Goal: Task Accomplishment & Management: Manage account settings

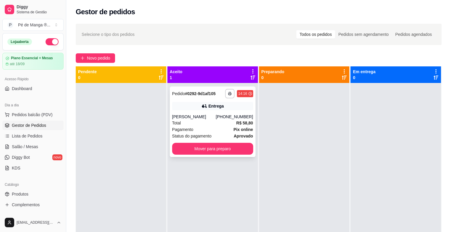
click at [203, 135] on span "Status do pagamento" at bounding box center [191, 136] width 39 height 7
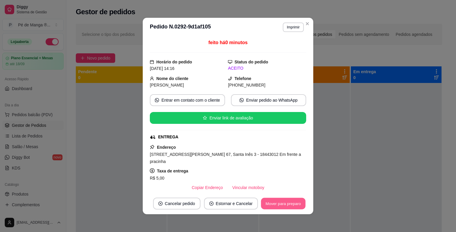
click at [286, 206] on button "Mover para preparo" at bounding box center [283, 204] width 44 height 12
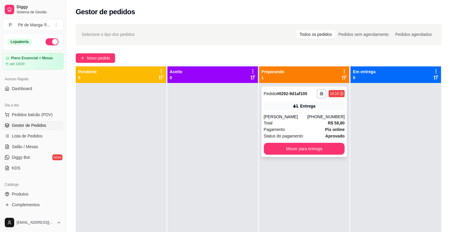
click at [316, 107] on div "Entrega" at bounding box center [304, 106] width 81 height 8
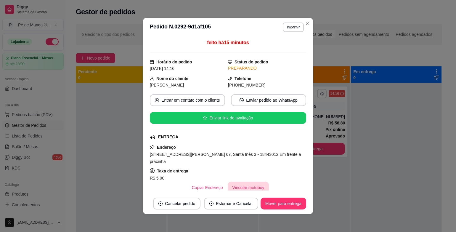
click at [235, 186] on button "Vincular motoboy" at bounding box center [248, 187] width 41 height 12
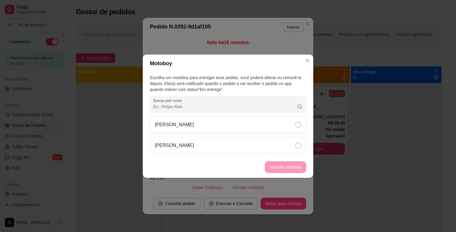
click at [275, 131] on div "[PERSON_NAME]" at bounding box center [228, 124] width 156 height 17
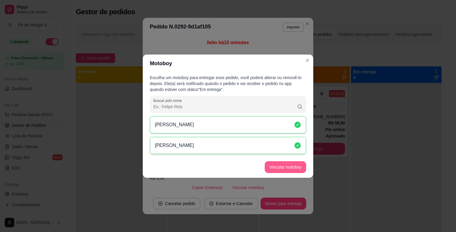
click at [275, 167] on button "Vincular motoboy" at bounding box center [285, 167] width 41 height 12
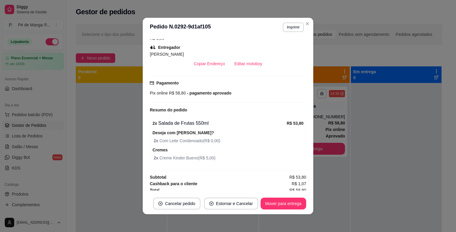
scroll to position [142, 0]
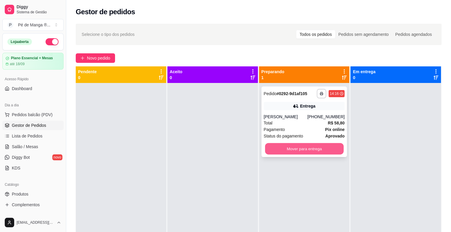
click at [304, 153] on button "Mover para entrega" at bounding box center [304, 149] width 79 height 12
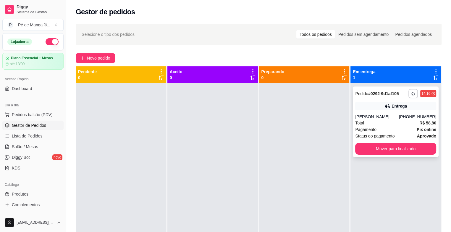
click at [381, 110] on div "**********" at bounding box center [396, 121] width 86 height 70
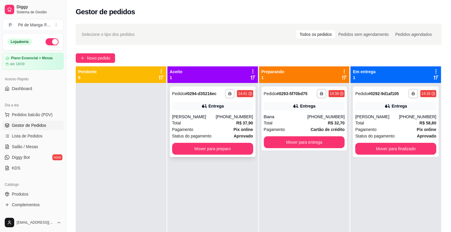
click at [221, 154] on button "Mover para preparo" at bounding box center [212, 149] width 81 height 12
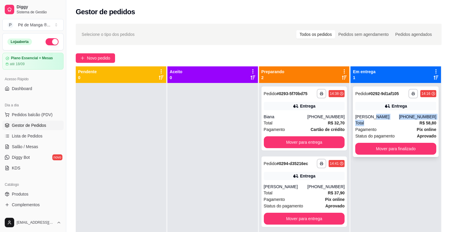
click at [365, 120] on div "**********" at bounding box center [396, 121] width 86 height 70
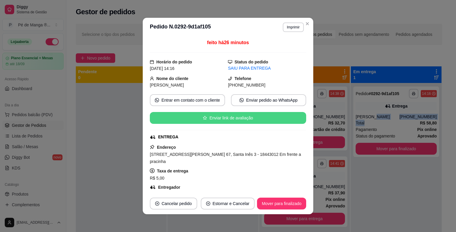
click at [246, 117] on button "Enviar link de avaliação" at bounding box center [228, 118] width 156 height 12
click at [269, 119] on button "Enviar link de avaliação" at bounding box center [228, 118] width 156 height 12
click at [257, 121] on button "Enviar link de avaliação" at bounding box center [228, 118] width 156 height 12
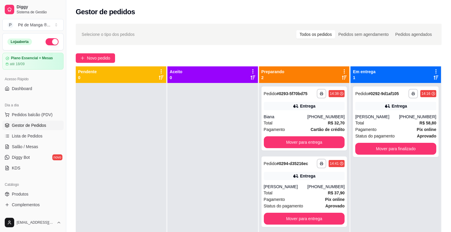
click at [382, 181] on div "**********" at bounding box center [396, 199] width 91 height 232
click at [383, 148] on button "Mover para finalizado" at bounding box center [396, 149] width 81 height 12
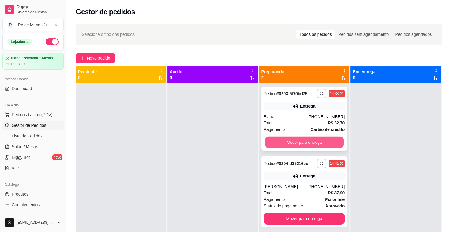
click at [317, 143] on button "Mover para entrega" at bounding box center [304, 142] width 79 height 12
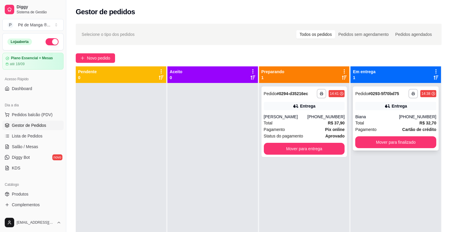
click at [384, 112] on div "**********" at bounding box center [396, 118] width 86 height 64
click at [367, 120] on div "Total R$ 32,70" at bounding box center [396, 123] width 81 height 7
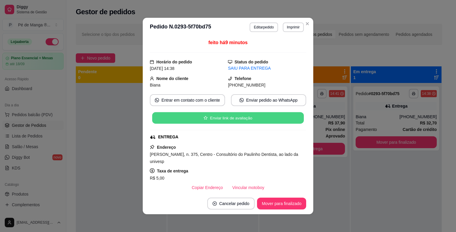
click at [250, 120] on button "Enviar link de avaliação" at bounding box center [228, 118] width 152 height 12
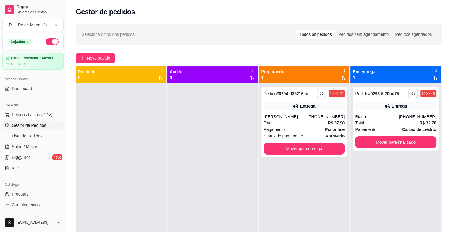
click at [325, 189] on div "**********" at bounding box center [304, 199] width 91 height 232
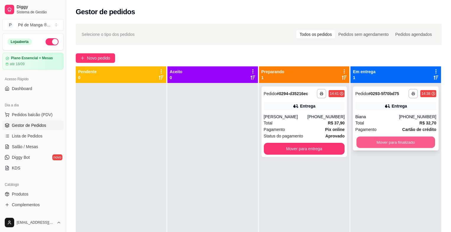
click at [374, 141] on button "Mover para finalizado" at bounding box center [396, 142] width 79 height 12
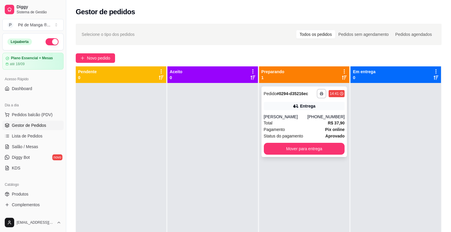
click at [325, 128] on strong "Pix online" at bounding box center [335, 129] width 20 height 5
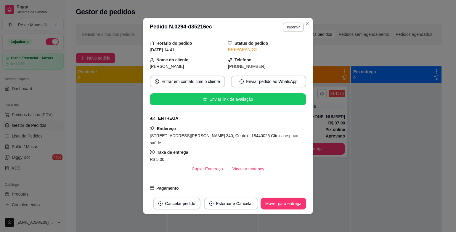
scroll to position [13, 0]
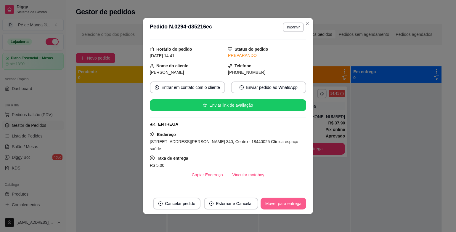
click at [276, 204] on button "Mover para entrega" at bounding box center [283, 203] width 46 height 12
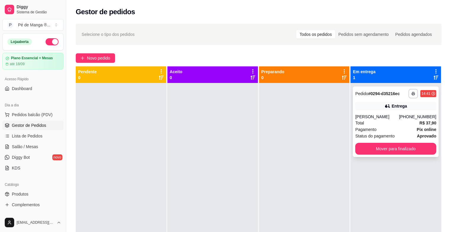
click at [363, 114] on div "[PERSON_NAME]" at bounding box center [378, 117] width 44 height 6
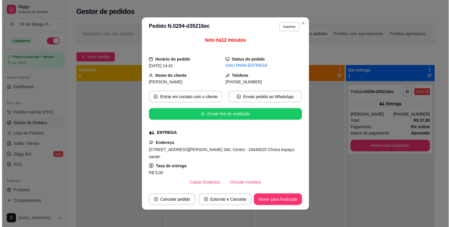
scroll to position [0, 0]
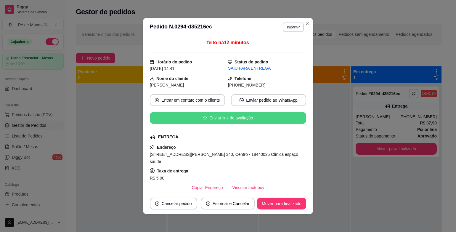
click at [239, 120] on button "Enviar link de avaliação" at bounding box center [228, 118] width 156 height 12
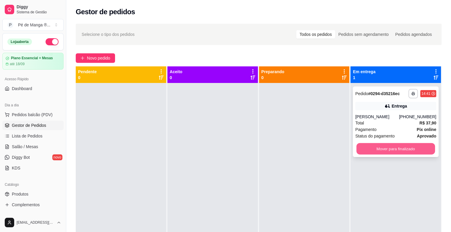
click at [370, 150] on button "Mover para finalizado" at bounding box center [396, 149] width 79 height 12
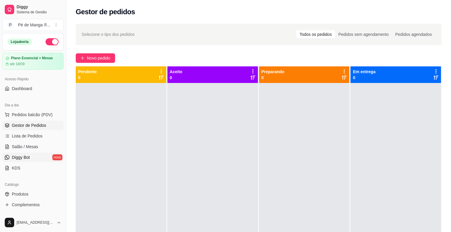
click at [41, 153] on link "Diggy Bot novo" at bounding box center [32, 156] width 61 height 9
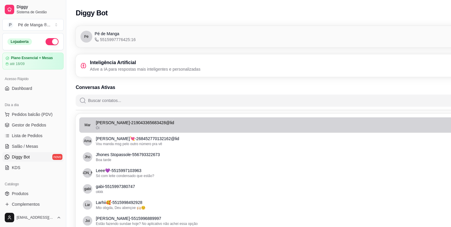
click at [265, 125] on p "[PERSON_NAME] - 219043365683428@lid" at bounding box center [292, 123] width 393 height 6
click at [124, 128] on div "Oi" at bounding box center [292, 128] width 393 height 5
click at [89, 123] on span "Mar" at bounding box center [88, 125] width 6 height 5
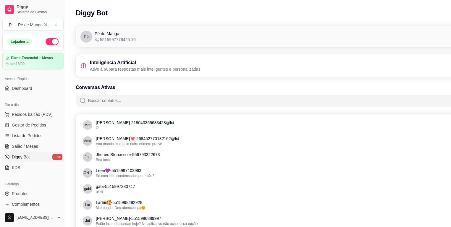
click at [170, 70] on p "Ative a IA para respostas mais inteligentes e personalizadas" at bounding box center [145, 69] width 111 height 6
click at [87, 65] on div "Inteligência Artificial Ative a IA para respostas mais inteligentes e personali…" at bounding box center [141, 65] width 120 height 13
click at [36, 124] on span "Gestor de Pedidos" at bounding box center [29, 125] width 34 height 6
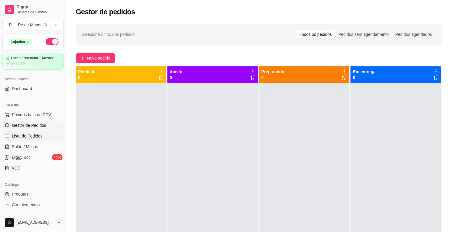
click at [42, 140] on link "Lista de Pedidos" at bounding box center [32, 135] width 61 height 9
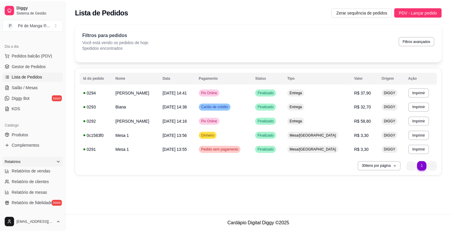
scroll to position [89, 0]
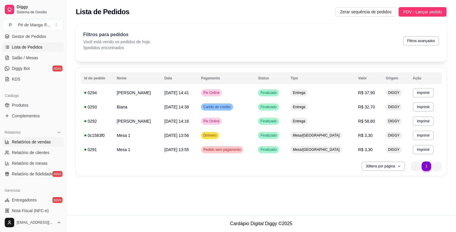
click at [48, 144] on span "Relatórios de vendas" at bounding box center [31, 142] width 39 height 6
select select "ALL"
select select "0"
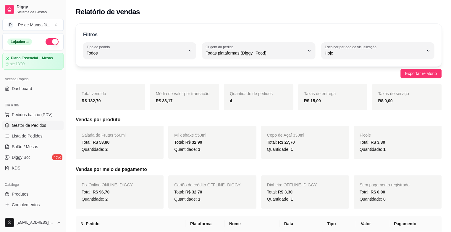
click at [44, 128] on span "Gestor de Pedidos" at bounding box center [29, 125] width 34 height 6
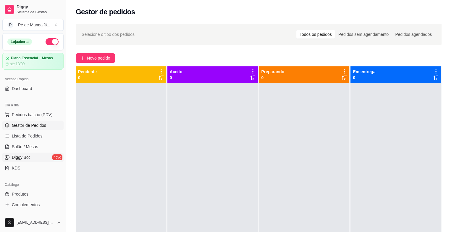
click at [40, 157] on link "Diggy Bot novo" at bounding box center [32, 156] width 61 height 9
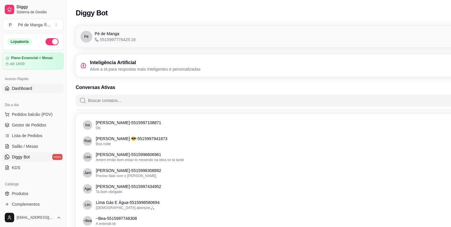
click at [26, 86] on span "Dashboard" at bounding box center [22, 89] width 20 height 6
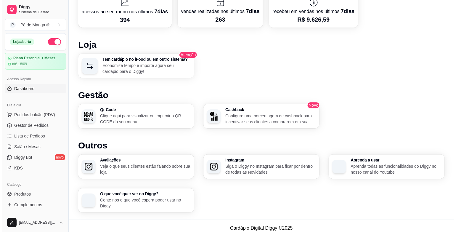
scroll to position [295, 0]
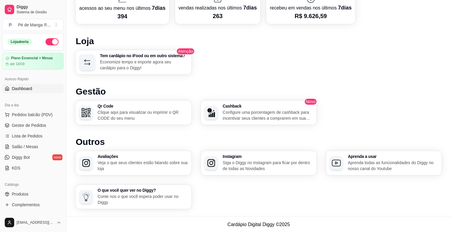
click at [164, 168] on p "Veja o que seus clientes estão falando sobre sua loja" at bounding box center [143, 166] width 90 height 12
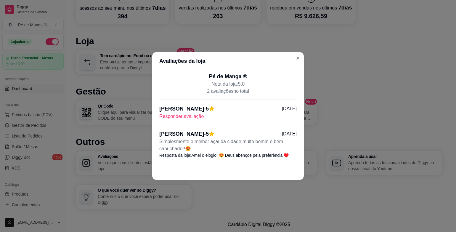
click at [195, 117] on p "Responder avaliação" at bounding box center [227, 116] width 137 height 7
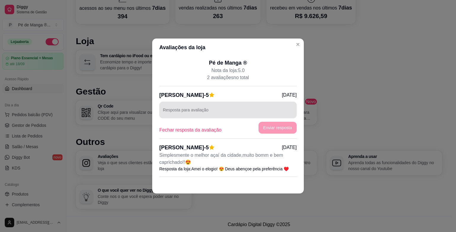
click at [209, 107] on div at bounding box center [228, 110] width 130 height 12
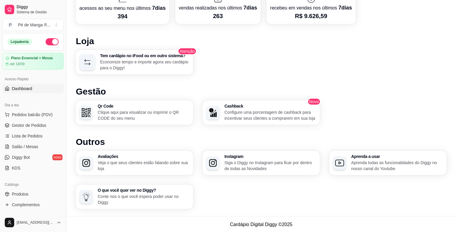
scroll to position [291, 0]
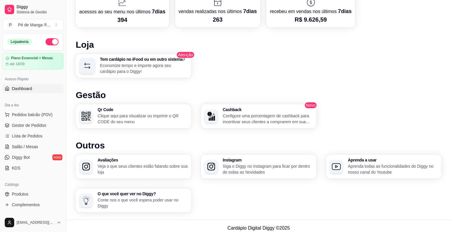
click at [140, 160] on h3 "Avaliações" at bounding box center [143, 160] width 90 height 4
click at [246, 108] on h3 "Cashback" at bounding box center [268, 109] width 90 height 4
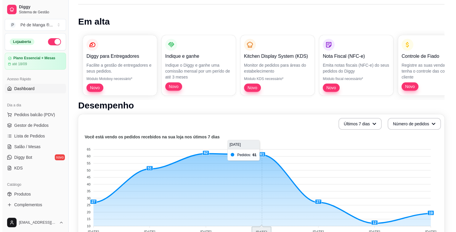
scroll to position [0, 0]
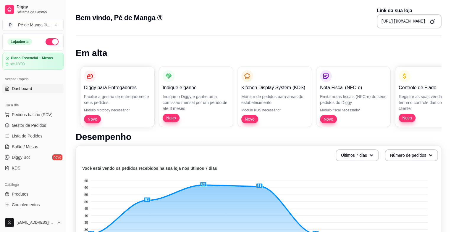
click at [205, 97] on p "Indique o Diggy e ganhe uma comissão mensal por um perído de até 3 meses" at bounding box center [196, 103] width 67 height 18
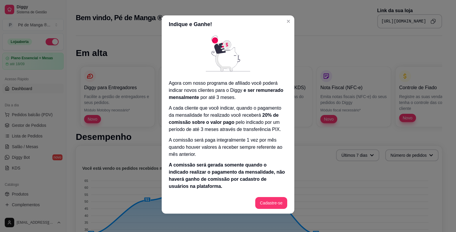
scroll to position [2, 0]
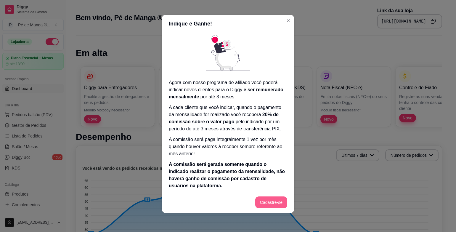
click at [274, 206] on button "Cadastre-se" at bounding box center [271, 202] width 32 height 12
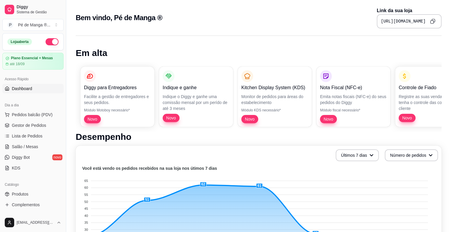
click at [41, 129] on link "Gestor de Pedidos" at bounding box center [32, 124] width 61 height 9
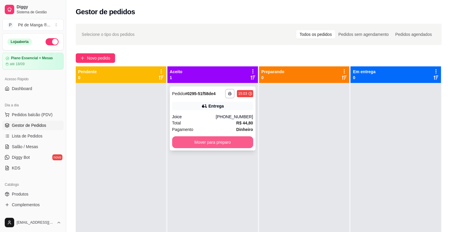
click at [234, 145] on button "Mover para preparo" at bounding box center [212, 142] width 81 height 12
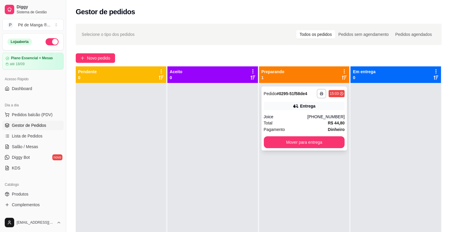
click at [306, 113] on div "**********" at bounding box center [305, 118] width 86 height 64
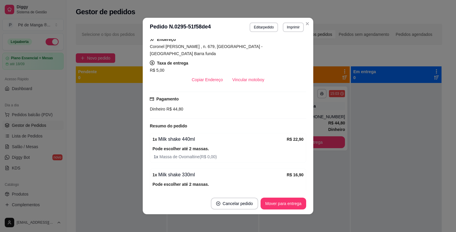
scroll to position [107, 0]
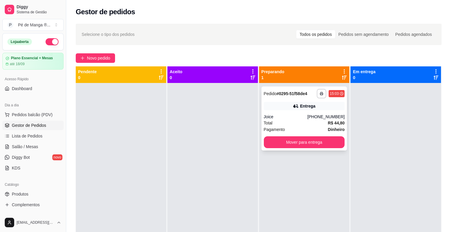
click at [286, 119] on div "Joice" at bounding box center [286, 117] width 44 height 6
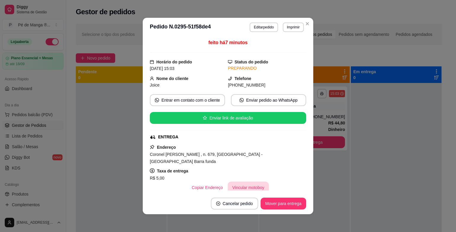
click at [240, 181] on button "Vincular motoboy" at bounding box center [248, 187] width 41 height 12
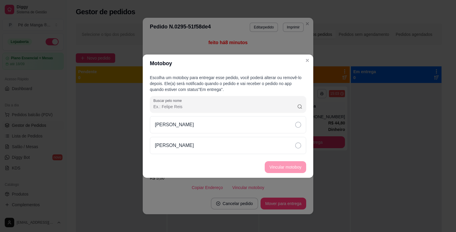
click at [254, 134] on div "[PERSON_NAME]" at bounding box center [228, 135] width 156 height 38
click at [266, 149] on div "[PERSON_NAME]" at bounding box center [228, 145] width 156 height 17
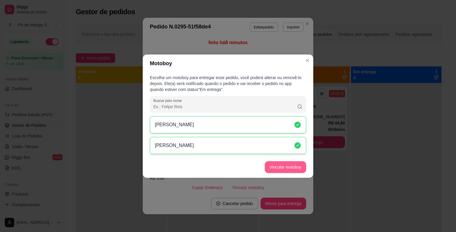
click at [278, 165] on button "Vincular motoboy" at bounding box center [285, 167] width 41 height 12
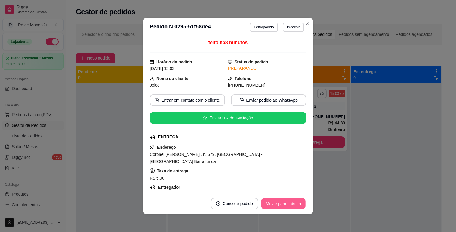
click at [288, 203] on button "Mover para entrega" at bounding box center [283, 204] width 44 height 12
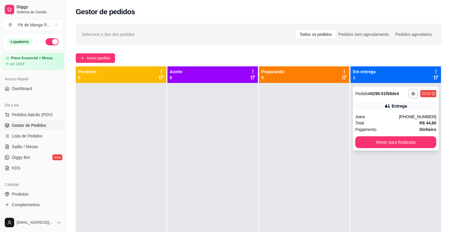
click at [376, 123] on div "Total R$ 44,80" at bounding box center [396, 123] width 81 height 7
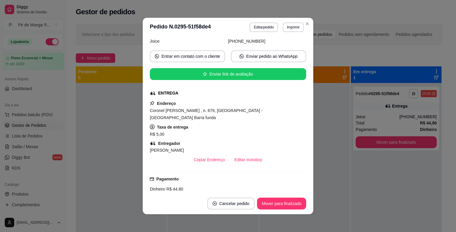
scroll to position [34, 0]
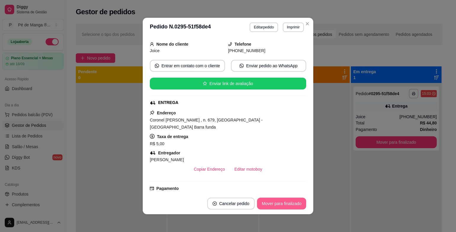
click at [285, 203] on button "Mover para finalizado" at bounding box center [281, 203] width 49 height 12
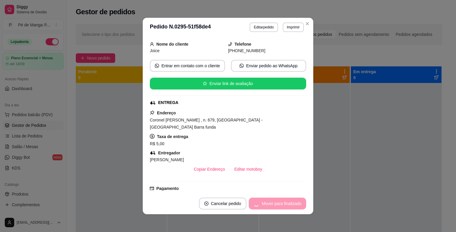
scroll to position [21, 0]
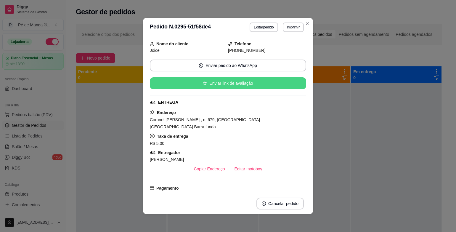
click at [240, 85] on button "Enviar link de avaliação" at bounding box center [228, 83] width 156 height 12
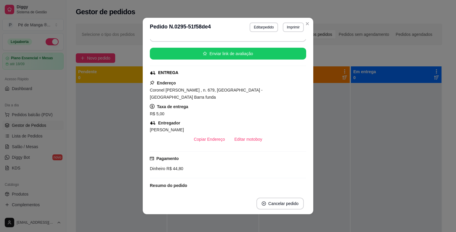
scroll to position [0, 0]
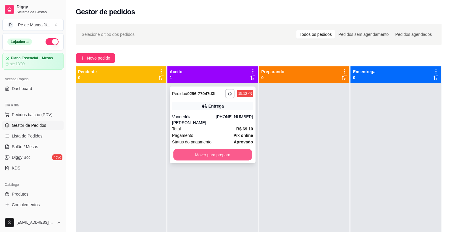
click at [197, 152] on button "Mover para preparo" at bounding box center [212, 155] width 79 height 12
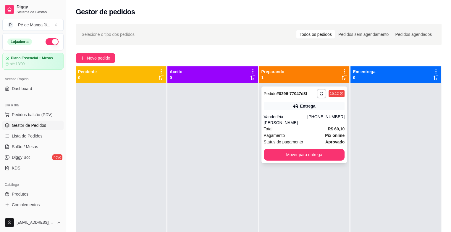
click at [282, 113] on div "**********" at bounding box center [305, 124] width 86 height 76
click at [298, 132] on div "Pagamento Pix online" at bounding box center [304, 135] width 81 height 7
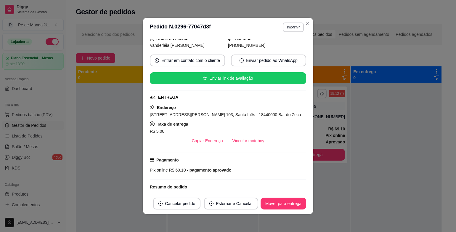
scroll to position [207, 0]
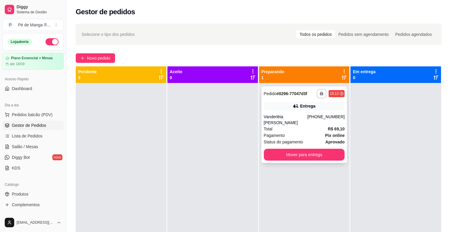
click at [321, 126] on div "**********" at bounding box center [305, 124] width 86 height 76
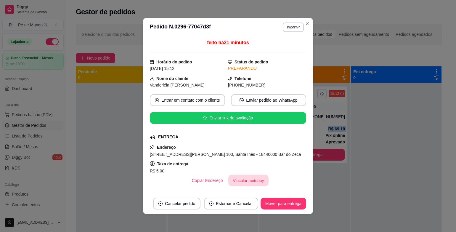
click at [236, 181] on button "Vincular motoboy" at bounding box center [248, 181] width 40 height 12
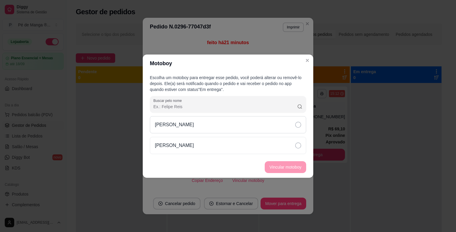
click at [295, 125] on div "[PERSON_NAME]" at bounding box center [228, 124] width 156 height 17
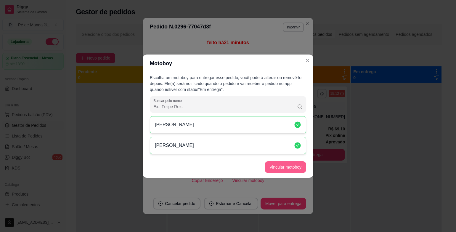
click at [288, 161] on button "Vincular motoboy" at bounding box center [285, 167] width 41 height 12
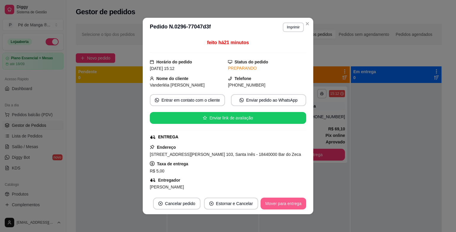
click at [269, 206] on button "Mover para entrega" at bounding box center [283, 203] width 46 height 12
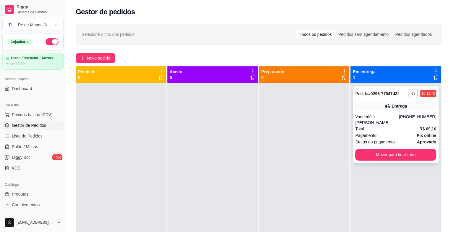
click at [410, 112] on div "**********" at bounding box center [396, 124] width 86 height 76
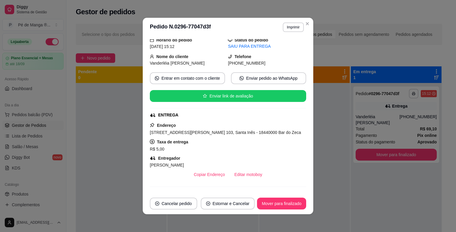
scroll to position [0, 0]
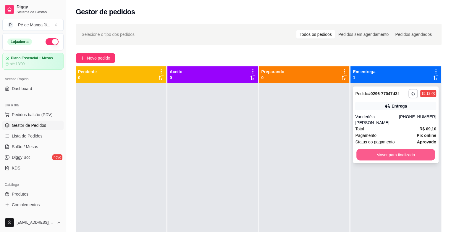
click at [393, 149] on button "Mover para finalizado" at bounding box center [396, 155] width 79 height 12
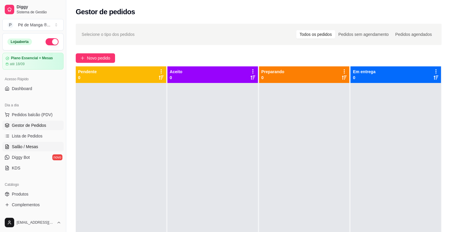
click at [37, 142] on link "Salão / Mesas" at bounding box center [32, 146] width 61 height 9
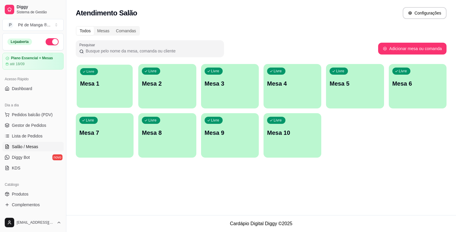
click at [109, 90] on div "Livre Mesa 1" at bounding box center [105, 83] width 56 height 36
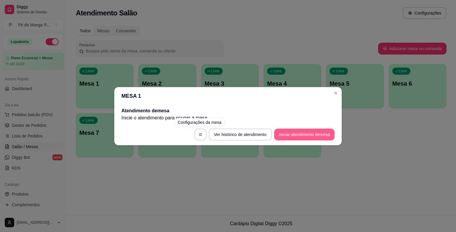
click at [289, 133] on button "Iniciar atendimento de mesa" at bounding box center [304, 134] width 60 height 12
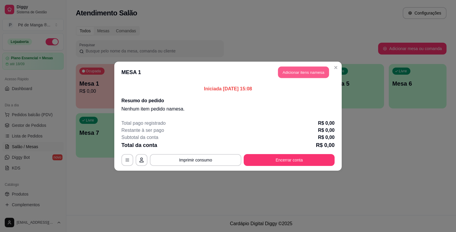
click at [302, 68] on button "Adicionar itens na mesa" at bounding box center [303, 72] width 51 height 12
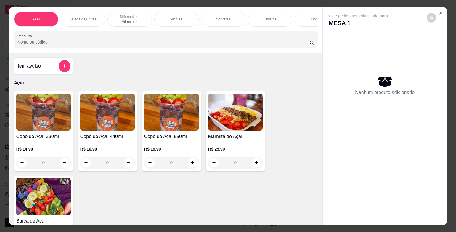
click at [225, 22] on div "Sorvetes" at bounding box center [223, 19] width 44 height 15
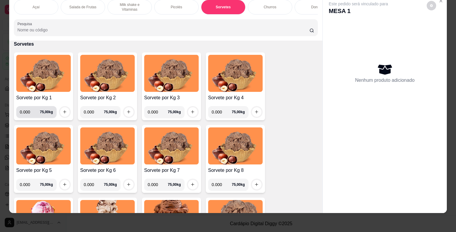
click at [36, 114] on input "0.000" at bounding box center [30, 112] width 20 height 12
type input "0.156"
click at [66, 114] on button "increase-product-quantity" at bounding box center [64, 111] width 9 height 9
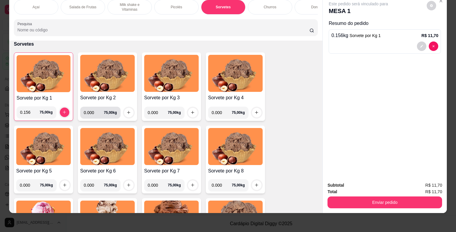
click at [94, 112] on input "0.000" at bounding box center [94, 113] width 20 height 12
type input "0.176"
click at [127, 109] on button "increase-product-quantity" at bounding box center [128, 112] width 9 height 9
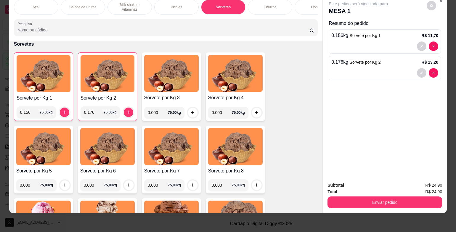
drag, startPoint x: 414, startPoint y: 204, endPoint x: 412, endPoint y: 200, distance: 3.9
click at [412, 201] on div "Subtotal R$ 24,90 Total R$ 24,90 Enviar pedido" at bounding box center [385, 195] width 124 height 36
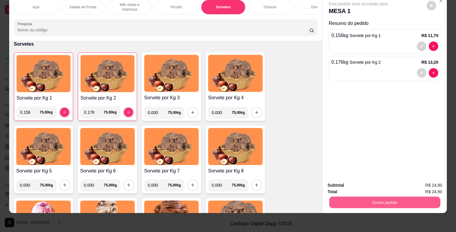
click at [414, 199] on button "Enviar pedido" at bounding box center [384, 202] width 111 height 12
click at [374, 183] on button "Não registrar e enviar pedido" at bounding box center [365, 183] width 60 height 11
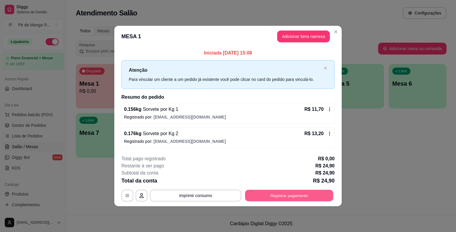
click at [315, 192] on button "Registrar pagamento" at bounding box center [289, 196] width 88 height 12
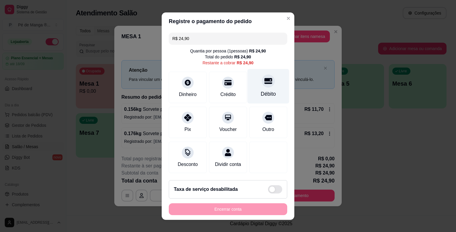
click at [265, 88] on div "Débito" at bounding box center [268, 86] width 42 height 35
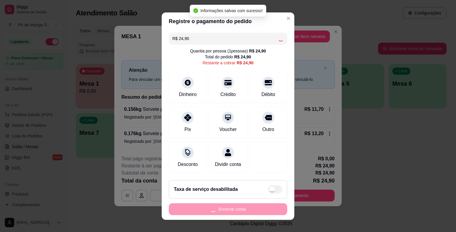
type input "R$ 0,00"
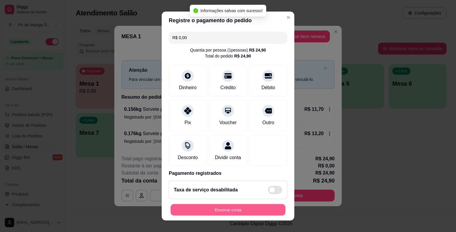
click at [233, 209] on button "Encerrar conta" at bounding box center [228, 210] width 115 height 12
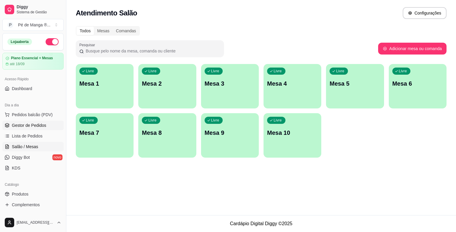
click at [39, 122] on link "Gestor de Pedidos" at bounding box center [32, 124] width 61 height 9
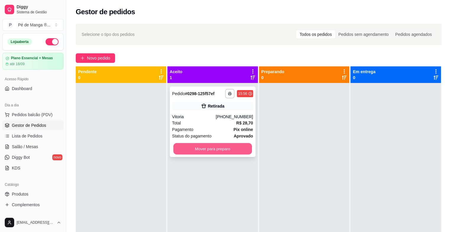
click at [223, 149] on button "Mover para preparo" at bounding box center [212, 149] width 79 height 12
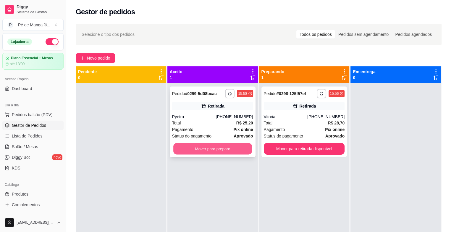
click at [229, 149] on button "Mover para preparo" at bounding box center [212, 149] width 79 height 12
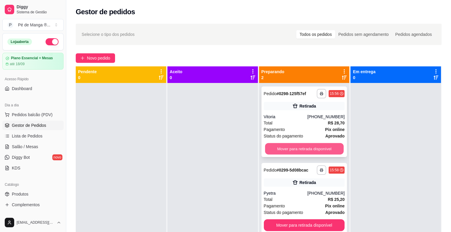
click at [286, 149] on button "Mover para retirada disponível" at bounding box center [304, 149] width 79 height 12
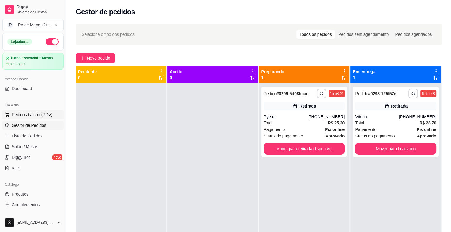
click at [34, 116] on span "Pedidos balcão (PDV)" at bounding box center [32, 115] width 41 height 6
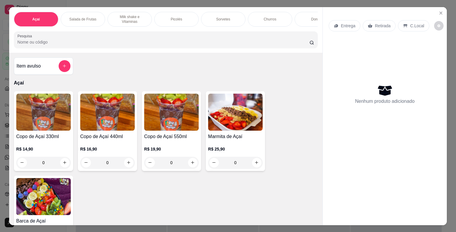
click at [226, 8] on div "Açaí Salada de Frutas Milk shake e Vitaminas Picolés Sorvetes Churros Donuts Po…" at bounding box center [165, 30] width 313 height 46
click at [226, 12] on div "Sorvetes" at bounding box center [223, 19] width 44 height 15
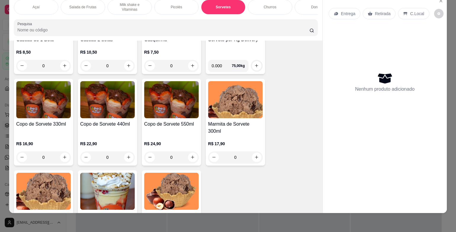
scroll to position [787, 0]
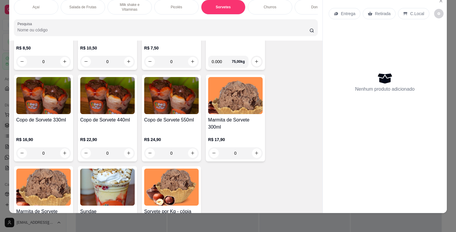
click at [110, 129] on div "Copo de Sorvete 440ml" at bounding box center [107, 123] width 54 height 14
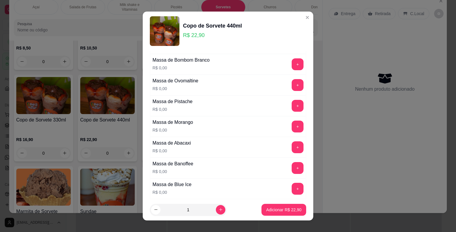
scroll to position [89, 0]
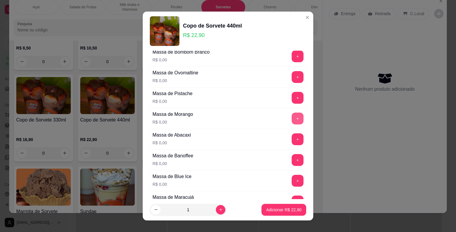
click at [292, 118] on button "+" at bounding box center [298, 118] width 12 height 12
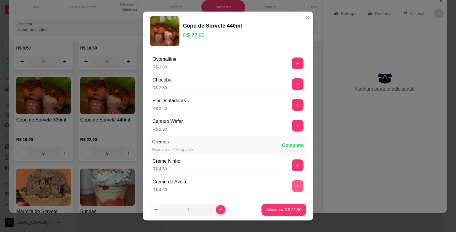
scroll to position [710, 0]
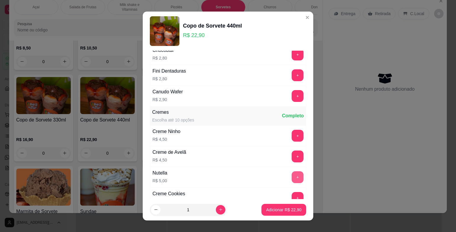
click at [292, 173] on button "+" at bounding box center [298, 177] width 12 height 12
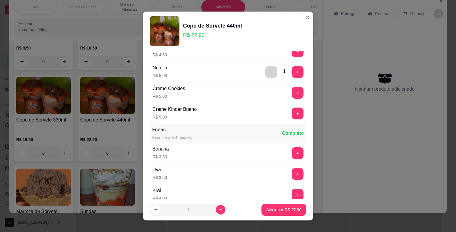
scroll to position [858, 0]
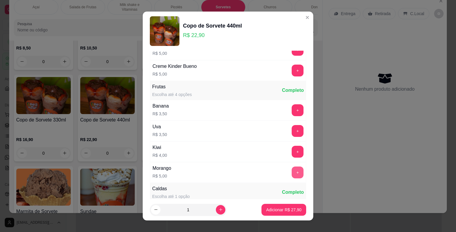
click at [292, 166] on button "+" at bounding box center [298, 172] width 12 height 12
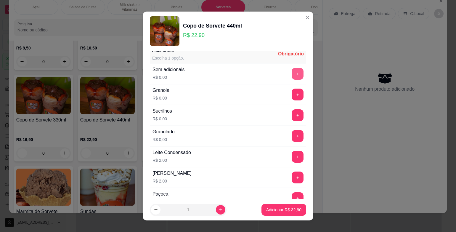
scroll to position [326, 0]
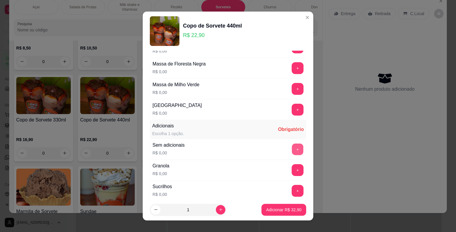
click at [292, 150] on button "+" at bounding box center [298, 150] width 12 height 12
click at [269, 211] on p "Adicionar R$ 32,90" at bounding box center [284, 210] width 34 height 6
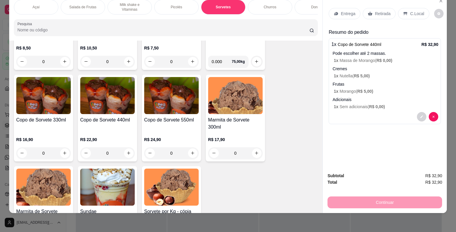
click at [348, 11] on p "Entrega" at bounding box center [348, 14] width 15 height 6
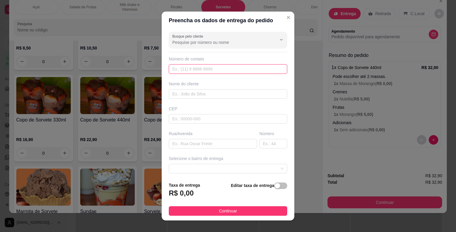
click at [233, 65] on input "text" at bounding box center [228, 68] width 118 height 9
type input "[PHONE_NUMBER]"
click at [226, 91] on input "text" at bounding box center [228, 93] width 118 height 9
type input "[PERSON_NAME]"
click at [209, 125] on div "Busque pelo cliente Número de contato [PHONE_NUMBER] Nome do cliente [PERSON_NA…" at bounding box center [228, 103] width 133 height 148
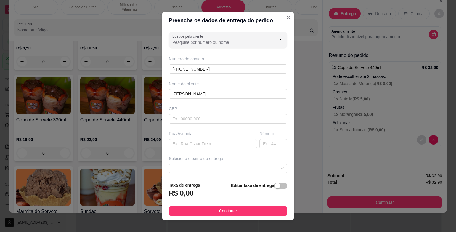
click at [210, 123] on div "Busque pelo cliente Número de contato [PHONE_NUMBER] Nome do cliente [PERSON_NA…" at bounding box center [228, 103] width 133 height 148
click at [213, 119] on input "text" at bounding box center [228, 118] width 118 height 9
type input "18440000"
click at [218, 146] on input "text" at bounding box center [213, 143] width 88 height 9
type input "[PERSON_NAME]"
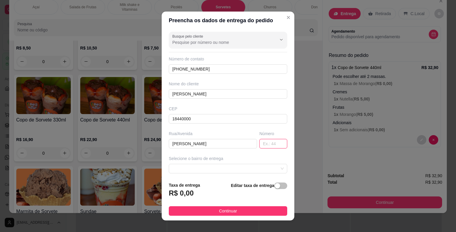
click at [259, 145] on input "text" at bounding box center [273, 143] width 28 height 9
click at [244, 165] on span at bounding box center [227, 168] width 111 height 9
type input "97"
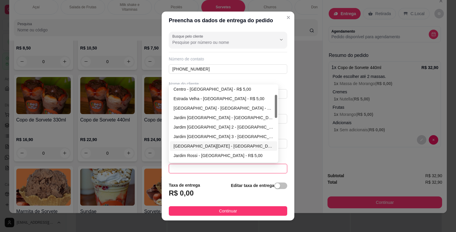
scroll to position [59, 0]
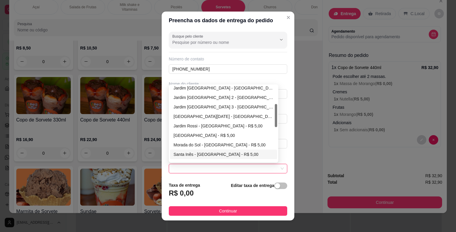
click at [228, 153] on div "Santa Inês - [GEOGRAPHIC_DATA] - R$ 5,00" at bounding box center [223, 154] width 100 height 7
type input "Itaberá"
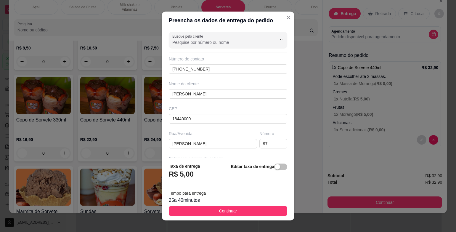
click at [245, 208] on button "Continuar" at bounding box center [228, 210] width 118 height 9
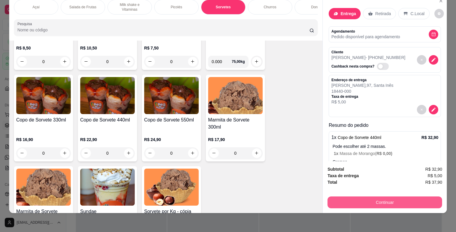
click at [338, 196] on button "Continuar" at bounding box center [384, 202] width 115 height 12
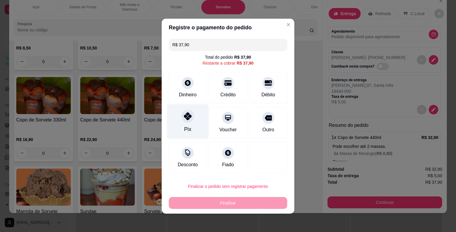
click at [201, 126] on div "Pix" at bounding box center [188, 121] width 42 height 35
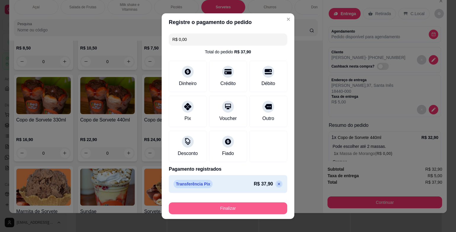
click at [207, 209] on button "Finalizar" at bounding box center [228, 208] width 118 height 12
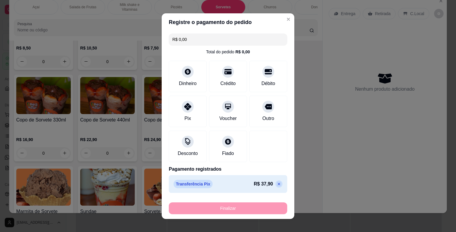
type input "-R$ 37,90"
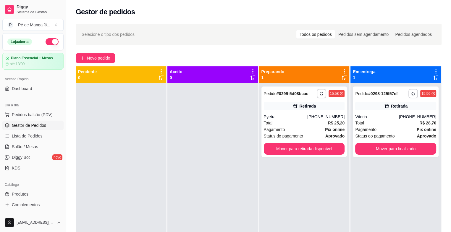
click at [51, 140] on ul "Pedidos balcão (PDV) Gestor de Pedidos Lista de Pedidos Salão / Mesas Diggy Bot…" at bounding box center [32, 141] width 61 height 63
click at [52, 138] on link "Lista de Pedidos" at bounding box center [32, 135] width 61 height 9
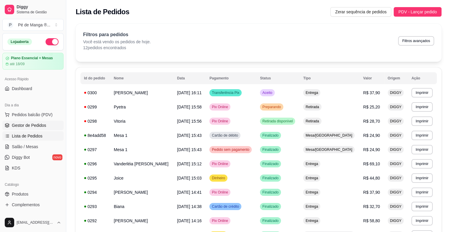
click at [50, 126] on link "Gestor de Pedidos" at bounding box center [32, 124] width 61 height 9
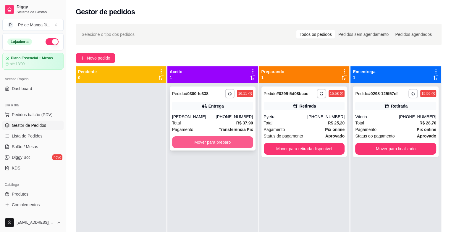
click at [212, 144] on button "Mover para preparo" at bounding box center [212, 142] width 81 height 12
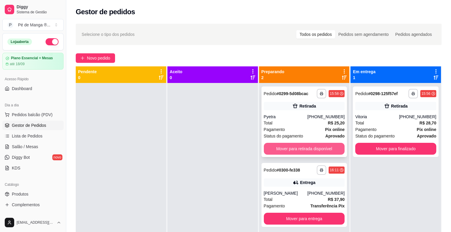
click at [304, 148] on button "Mover para retirada disponível" at bounding box center [304, 149] width 81 height 12
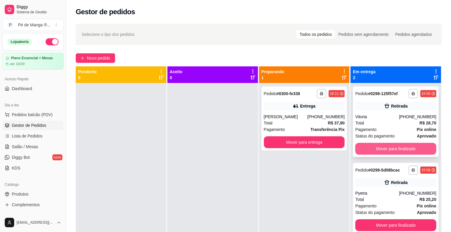
click at [398, 147] on button "Mover para finalizado" at bounding box center [396, 149] width 81 height 12
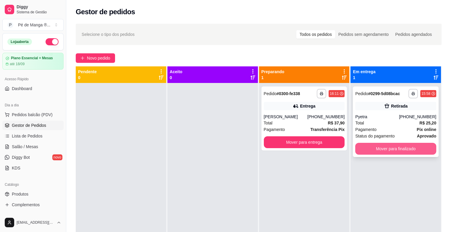
click at [398, 149] on button "Mover para finalizado" at bounding box center [396, 149] width 81 height 12
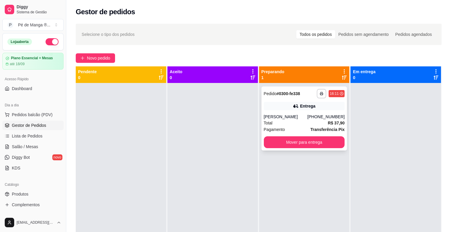
click at [296, 122] on div "Total R$ 37,90" at bounding box center [304, 123] width 81 height 7
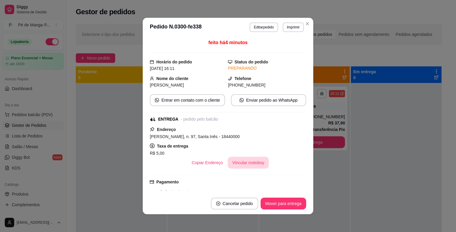
click at [238, 160] on button "Vincular motoboy" at bounding box center [248, 163] width 41 height 12
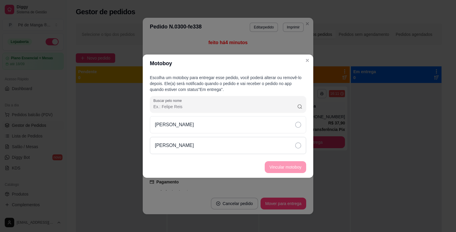
drag, startPoint x: 242, startPoint y: 127, endPoint x: 253, endPoint y: 145, distance: 21.3
click at [242, 126] on div "[PERSON_NAME]" at bounding box center [228, 124] width 156 height 17
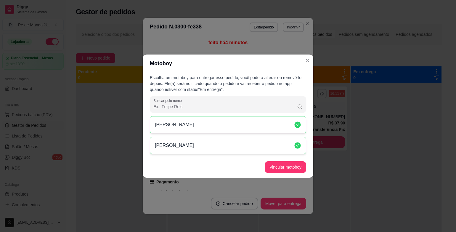
click at [276, 165] on button "Vincular motoboy" at bounding box center [285, 167] width 41 height 12
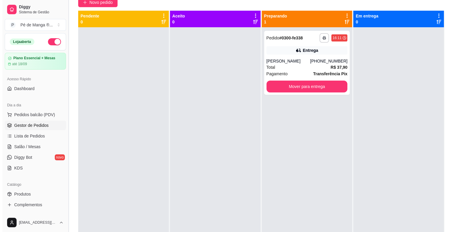
scroll to position [59, 0]
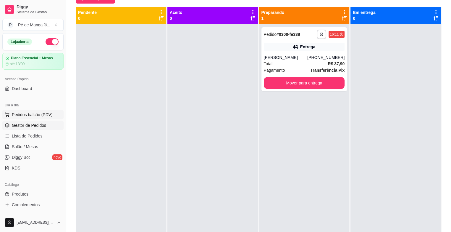
click at [52, 114] on button "Pedidos balcão (PDV)" at bounding box center [32, 114] width 61 height 9
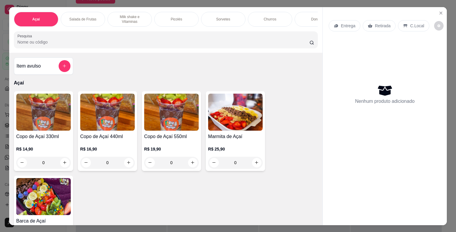
click at [190, 19] on div "Picolés" at bounding box center [176, 19] width 44 height 15
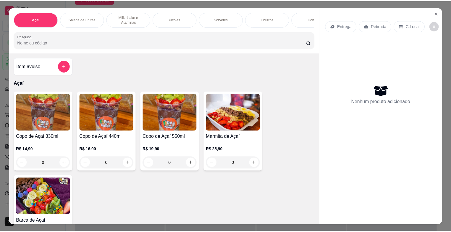
scroll to position [14, 0]
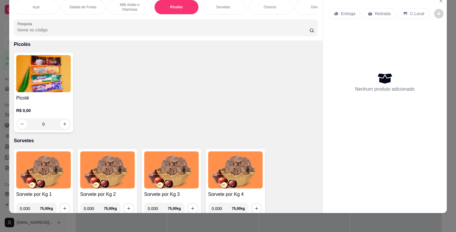
click at [60, 120] on div "0" at bounding box center [43, 124] width 54 height 12
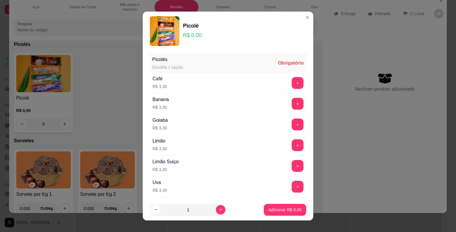
click at [245, 83] on div "Café R$ 3,30 +" at bounding box center [228, 83] width 156 height 21
click at [292, 79] on button "+" at bounding box center [298, 83] width 12 height 12
click at [284, 211] on p "Adicionar R$ 3,30" at bounding box center [285, 210] width 32 height 6
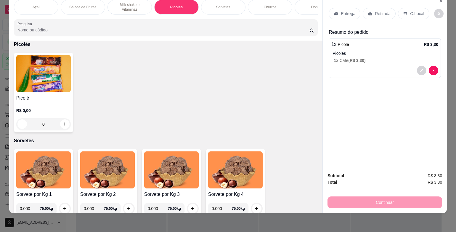
click at [411, 11] on p "C.Local" at bounding box center [417, 14] width 14 height 6
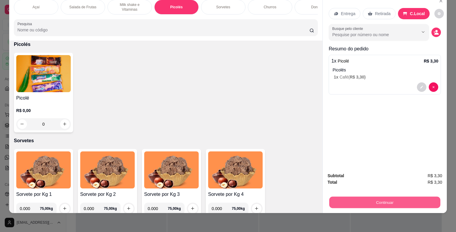
click at [372, 199] on button "Continuar" at bounding box center [384, 202] width 111 height 12
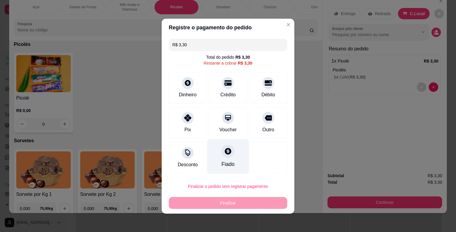
click at [216, 155] on div "Fiado" at bounding box center [228, 156] width 42 height 35
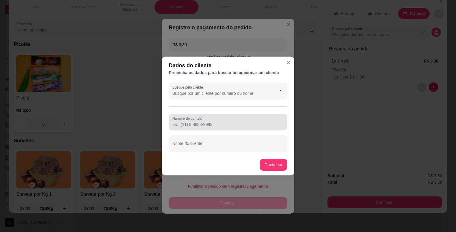
click at [210, 130] on div "Número de contato" at bounding box center [228, 122] width 118 height 17
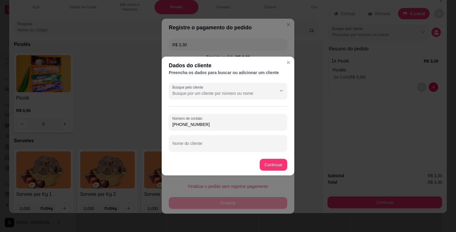
type input "[PHONE_NUMBER]"
click at [212, 144] on input "Nome do cliente" at bounding box center [227, 146] width 111 height 6
type input "Betinha"
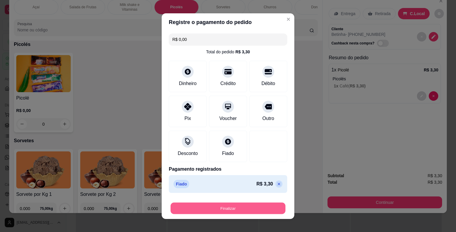
click at [247, 208] on button "Finalizar" at bounding box center [228, 208] width 115 height 12
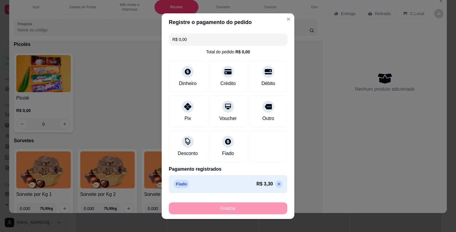
type input "-R$ 3,30"
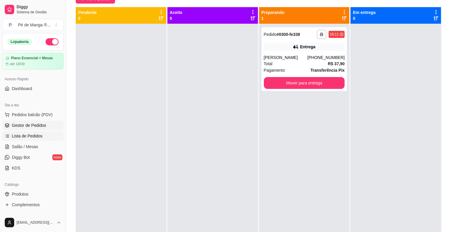
click at [27, 139] on link "Lista de Pedidos" at bounding box center [32, 135] width 61 height 9
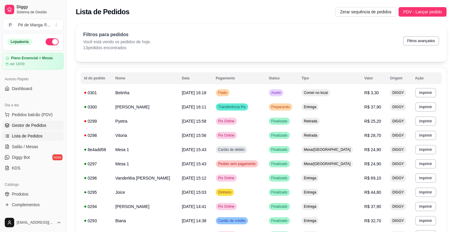
click at [33, 126] on span "Gestor de Pedidos" at bounding box center [29, 125] width 34 height 6
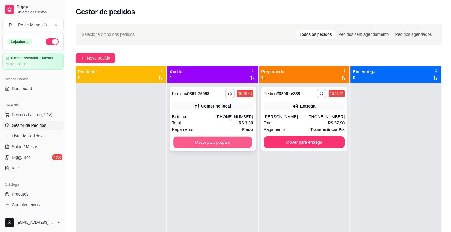
click at [211, 142] on button "Mover para preparo" at bounding box center [212, 142] width 79 height 12
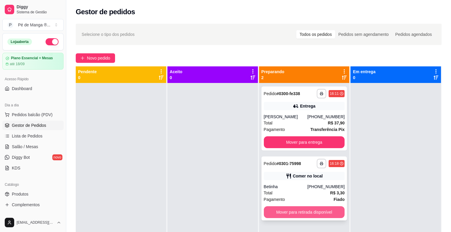
click at [323, 210] on button "Mover para retirada disponível" at bounding box center [304, 212] width 81 height 12
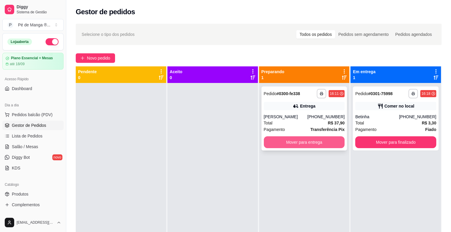
click at [319, 141] on button "Mover para entrega" at bounding box center [304, 142] width 81 height 12
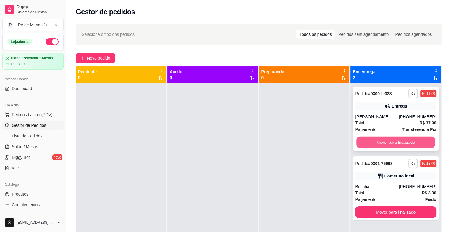
click at [391, 144] on button "Mover para finalizado" at bounding box center [396, 142] width 79 height 12
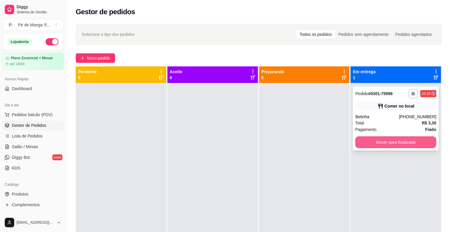
click at [388, 140] on button "Mover para finalizado" at bounding box center [396, 142] width 81 height 12
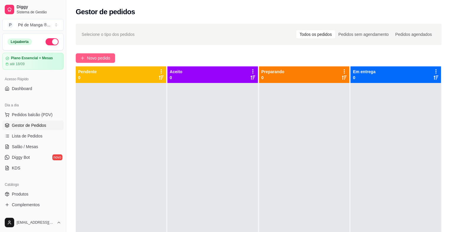
drag, startPoint x: 101, startPoint y: 49, endPoint x: 100, endPoint y: 54, distance: 4.8
click at [101, 49] on div "Selecione o tipo dos pedidos Todos os pedidos Pedidos sem agendamento Pedidos a…" at bounding box center [258, 162] width 385 height 285
click at [101, 55] on span "Novo pedido" at bounding box center [98, 58] width 23 height 7
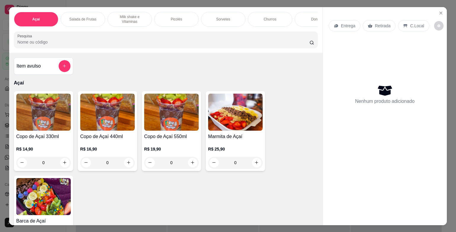
click at [127, 15] on p "Milk shake e Vitaminas" at bounding box center [129, 19] width 34 height 9
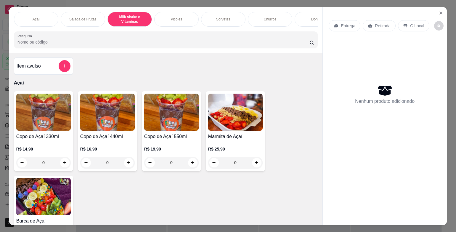
scroll to position [14, 0]
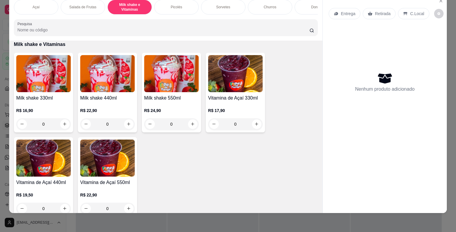
click at [56, 105] on div "R$ 16,90 0" at bounding box center [43, 116] width 54 height 28
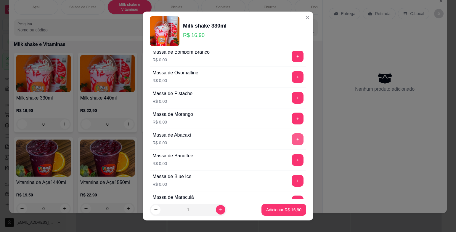
scroll to position [0, 0]
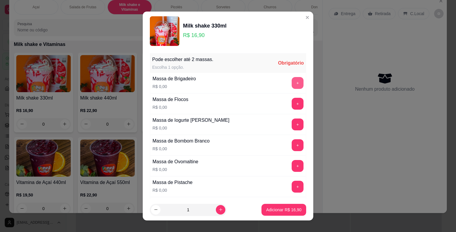
click at [292, 81] on button "+" at bounding box center [298, 83] width 12 height 12
click at [282, 213] on button "Adicionar R$ 16,90" at bounding box center [284, 210] width 44 height 12
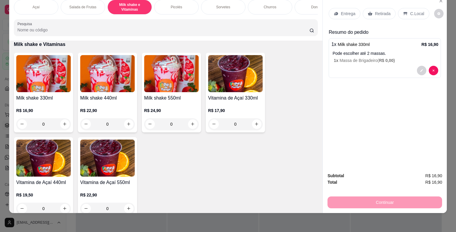
click at [369, 52] on div "Pode escolher até 2 massas. 1 x Massa de Brigadeiro ( R$ 0,00 )" at bounding box center [385, 56] width 106 height 13
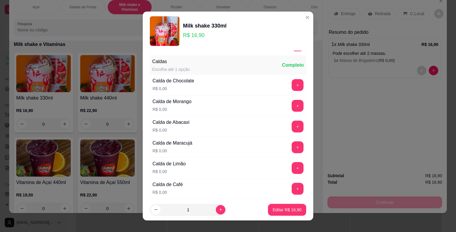
scroll to position [355, 0]
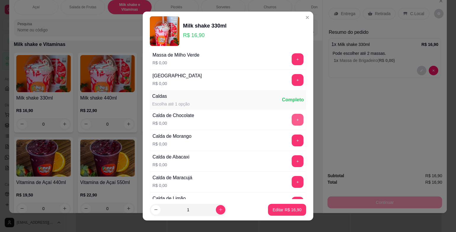
click at [292, 114] on button "+" at bounding box center [298, 120] width 12 height 12
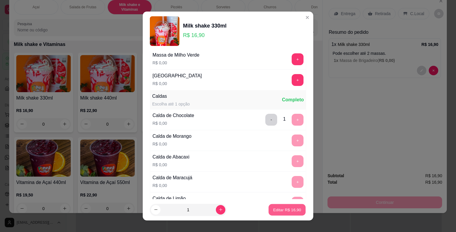
click at [287, 207] on p "Editar R$ 16,90" at bounding box center [287, 210] width 28 height 6
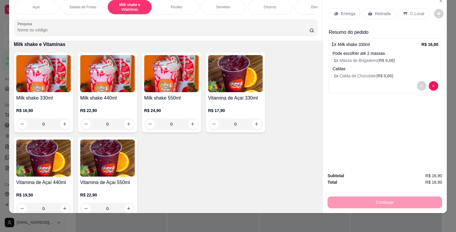
click at [39, 103] on div "R$ 16,90 0" at bounding box center [43, 116] width 54 height 28
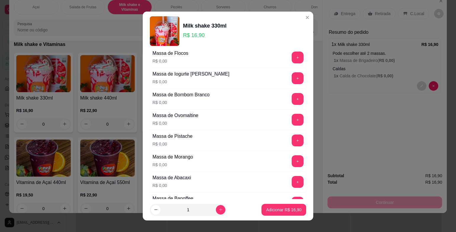
scroll to position [59, 0]
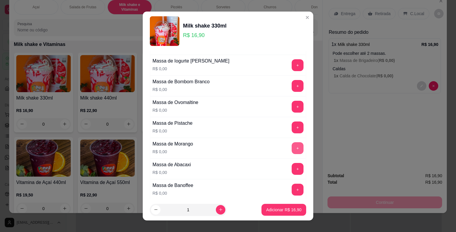
click at [292, 144] on button "+" at bounding box center [298, 148] width 12 height 12
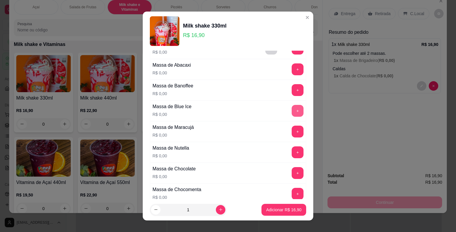
scroll to position [178, 0]
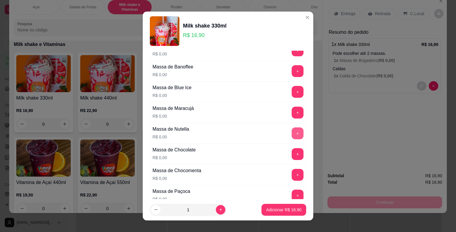
click at [292, 132] on button "+" at bounding box center [298, 133] width 12 height 12
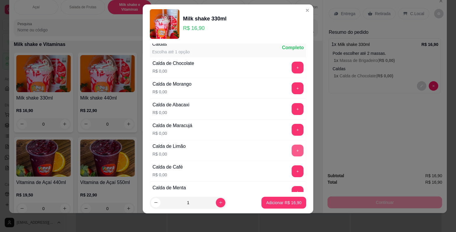
scroll to position [398, 0]
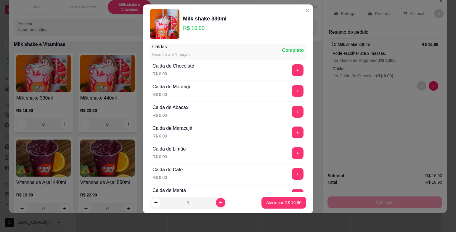
click at [290, 61] on div "Calda de Chocolate R$ 0,00 +" at bounding box center [228, 70] width 156 height 21
click at [292, 66] on button "+" at bounding box center [298, 70] width 12 height 12
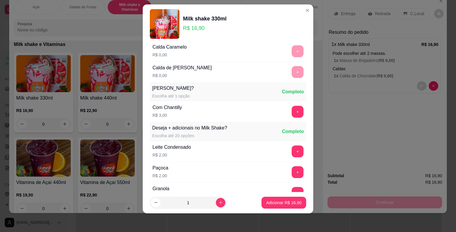
scroll to position [617, 0]
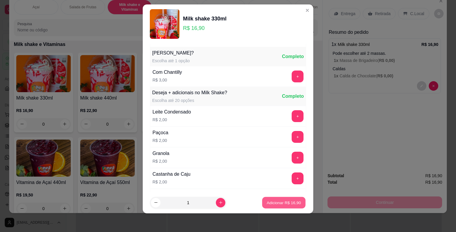
click at [284, 201] on p "Adicionar R$ 16,90" at bounding box center [284, 203] width 34 height 6
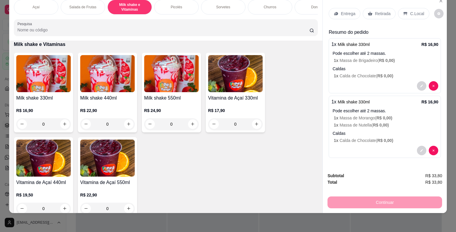
click at [350, 11] on p "Entrega" at bounding box center [348, 14] width 15 height 6
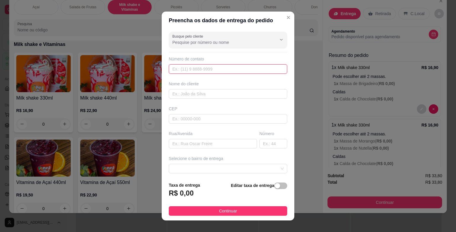
click at [253, 68] on input "text" at bounding box center [228, 68] width 118 height 9
type input "[PHONE_NUMBER]"
click at [217, 120] on input "text" at bounding box center [228, 118] width 118 height 9
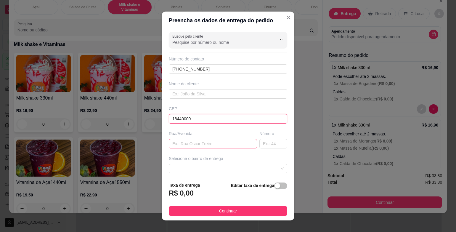
type input "18440000"
click at [217, 141] on input "text" at bounding box center [213, 143] width 88 height 9
type input "[GEOGRAPHIC_DATA]"
click at [259, 143] on input "text" at bounding box center [273, 143] width 28 height 9
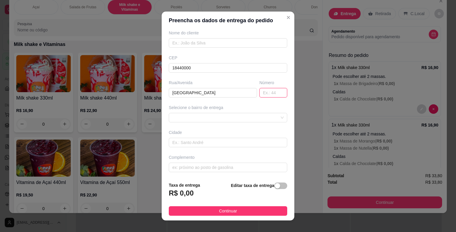
click at [260, 94] on input "text" at bounding box center [273, 92] width 28 height 9
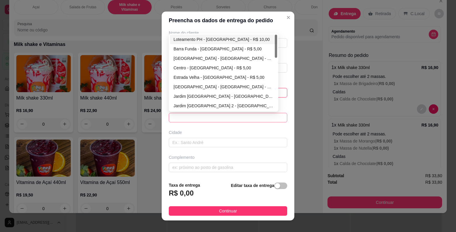
click at [223, 118] on span at bounding box center [227, 117] width 111 height 9
type input "381"
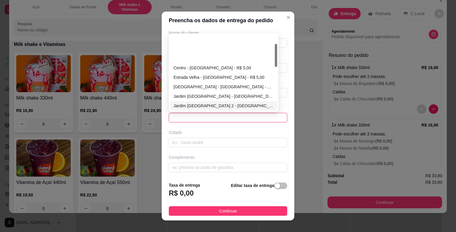
scroll to position [30, 0]
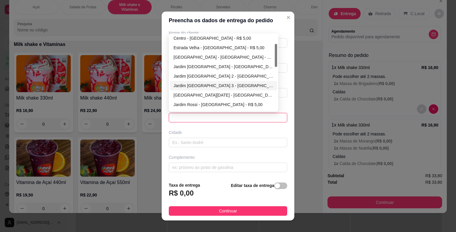
click at [213, 86] on div "Jardim [GEOGRAPHIC_DATA] 3 - [GEOGRAPHIC_DATA] - R$ 5,00" at bounding box center [223, 85] width 100 height 7
type input "Itaberá"
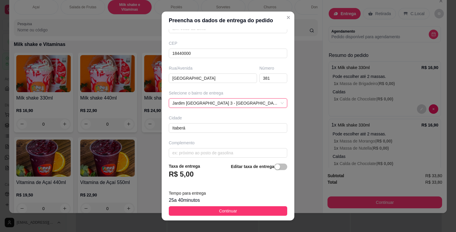
scroll to position [70, 0]
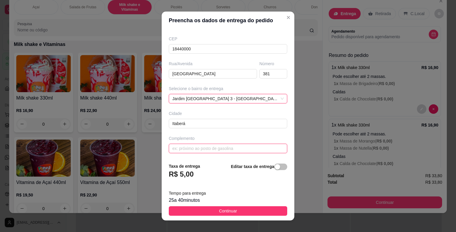
click at [218, 147] on input "text" at bounding box center [228, 148] width 118 height 9
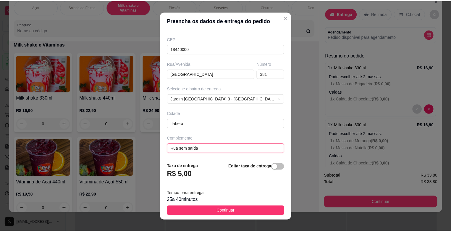
scroll to position [0, 0]
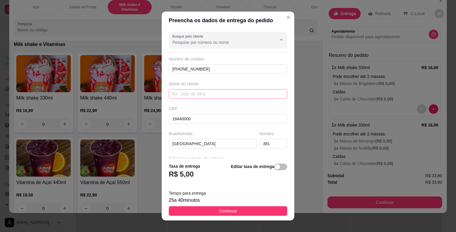
type input "Rua sem saída"
click at [220, 93] on input "text" at bounding box center [228, 93] width 118 height 9
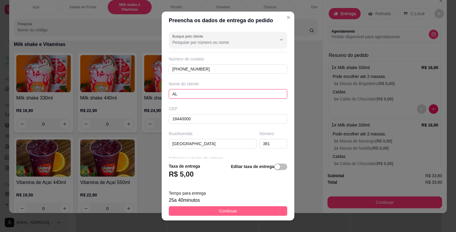
type input "AL"
click at [220, 212] on span "Continuar" at bounding box center [228, 211] width 18 height 7
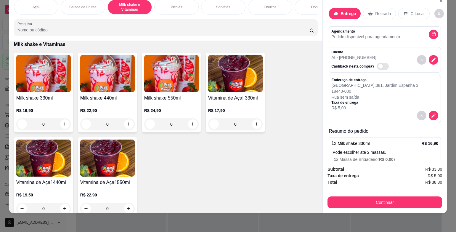
click at [335, 201] on button "Continuar" at bounding box center [384, 202] width 115 height 12
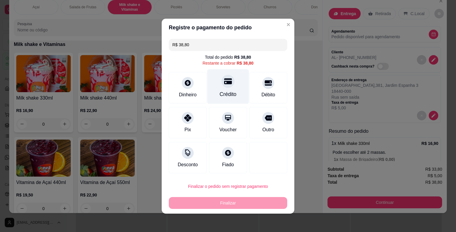
click at [234, 92] on div "Crédito" at bounding box center [228, 86] width 42 height 35
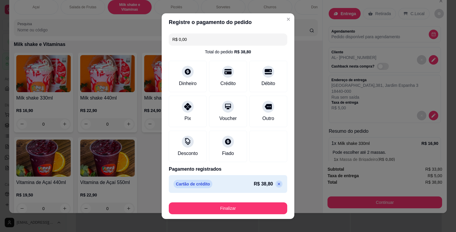
click at [223, 211] on button "Finalizar" at bounding box center [228, 208] width 118 height 12
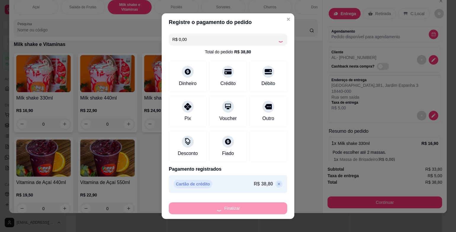
type input "-R$ 38,80"
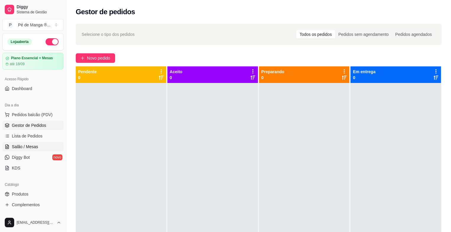
click at [44, 146] on link "Salão / Mesas" at bounding box center [32, 146] width 61 height 9
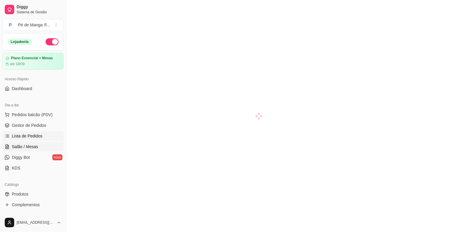
click at [45, 135] on link "Lista de Pedidos" at bounding box center [32, 135] width 61 height 9
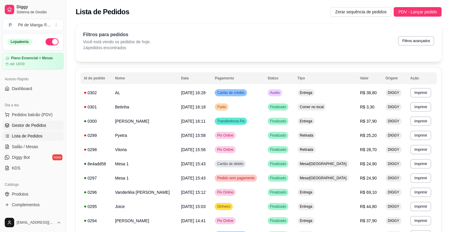
click at [44, 127] on span "Gestor de Pedidos" at bounding box center [29, 125] width 34 height 6
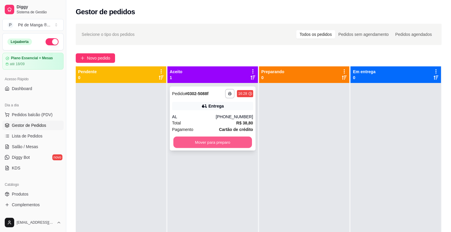
click at [224, 143] on button "Mover para preparo" at bounding box center [212, 142] width 79 height 12
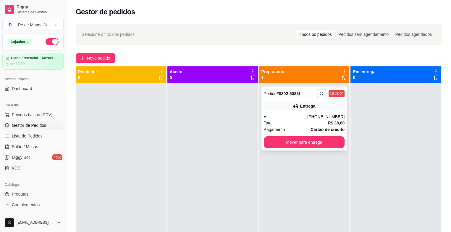
click at [297, 124] on div "Total R$ 38,80" at bounding box center [304, 123] width 81 height 7
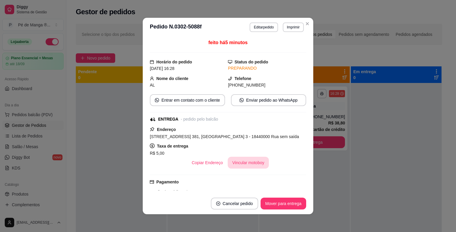
click at [250, 165] on button "Vincular motoboy" at bounding box center [248, 163] width 41 height 12
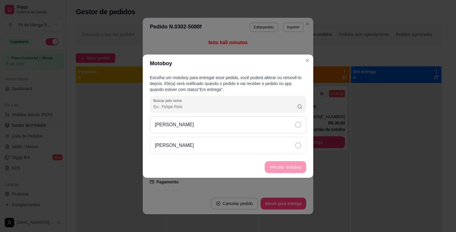
click at [285, 131] on div "[PERSON_NAME]" at bounding box center [228, 124] width 156 height 17
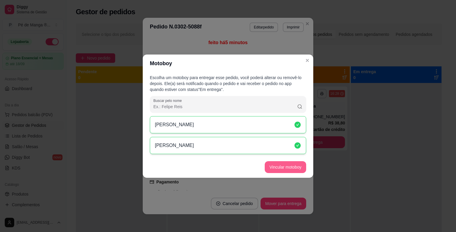
click at [281, 166] on button "Vincular motoboy" at bounding box center [285, 167] width 41 height 12
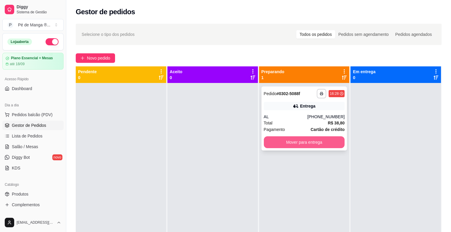
click at [320, 143] on button "Mover para entrega" at bounding box center [304, 142] width 81 height 12
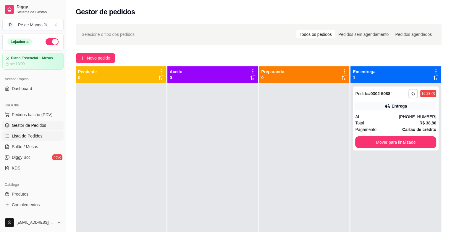
click at [15, 139] on link "Lista de Pedidos" at bounding box center [32, 135] width 61 height 9
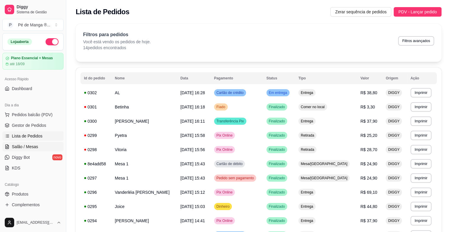
click at [20, 147] on span "Salão / Mesas" at bounding box center [25, 147] width 26 height 6
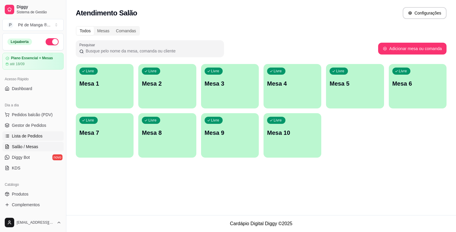
click at [34, 135] on span "Lista de Pedidos" at bounding box center [27, 136] width 31 height 6
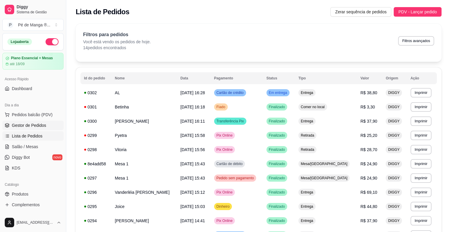
click at [42, 123] on span "Gestor de Pedidos" at bounding box center [29, 125] width 34 height 6
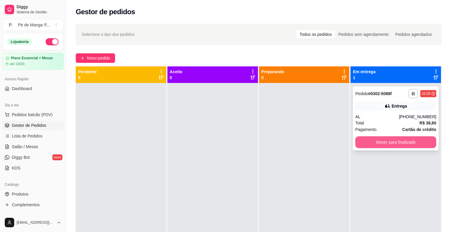
click at [389, 140] on button "Mover para finalizado" at bounding box center [396, 142] width 81 height 12
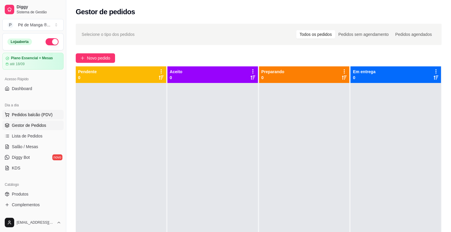
click at [33, 114] on span "Pedidos balcão (PDV)" at bounding box center [32, 115] width 41 height 6
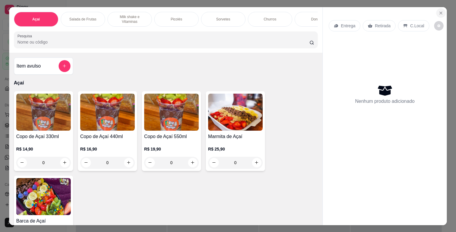
click at [440, 8] on button "Close" at bounding box center [440, 12] width 9 height 9
